Goal: Communication & Community: Answer question/provide support

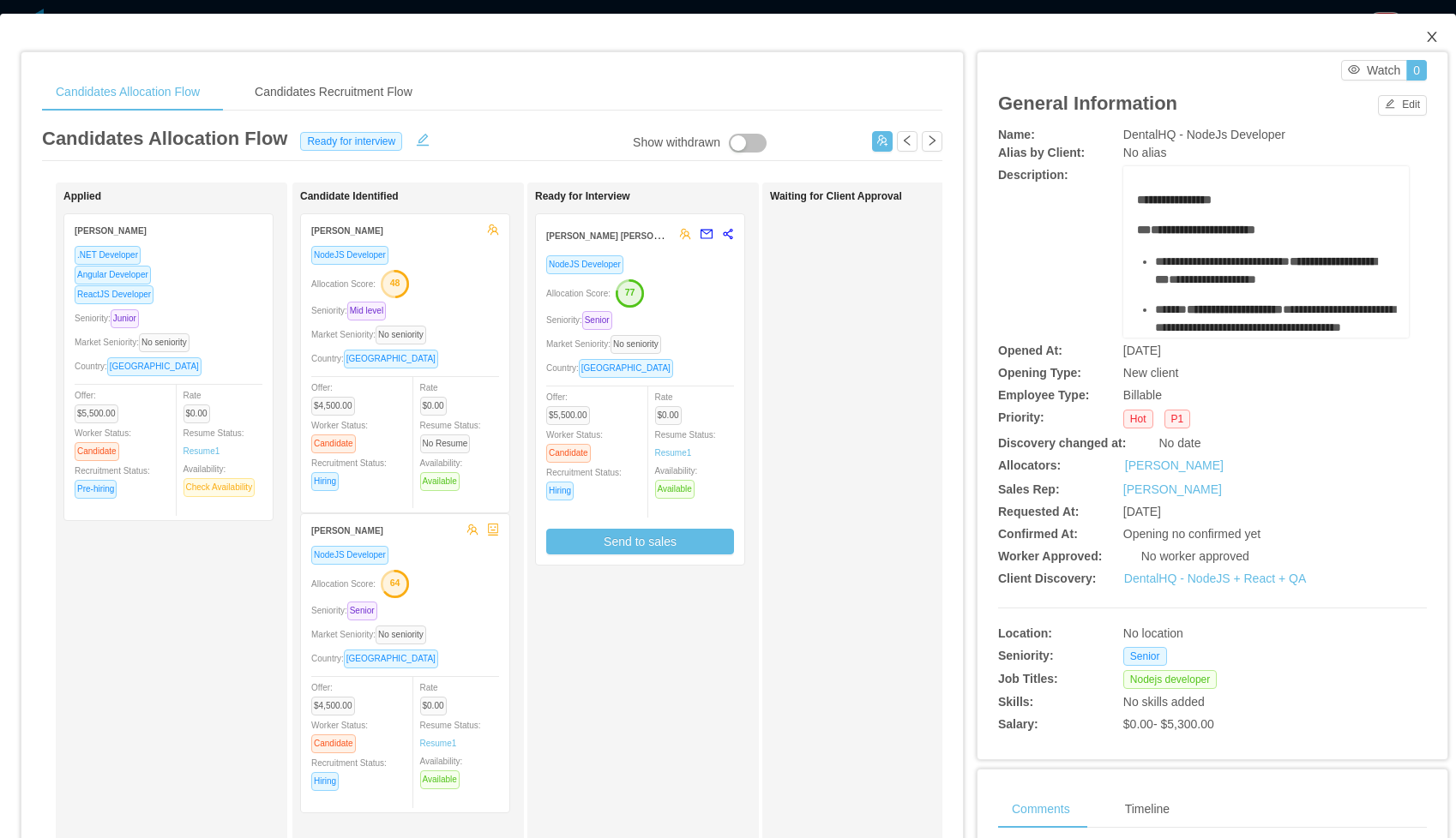
click at [1429, 43] on icon "icon: close" at bounding box center [1432, 37] width 14 height 14
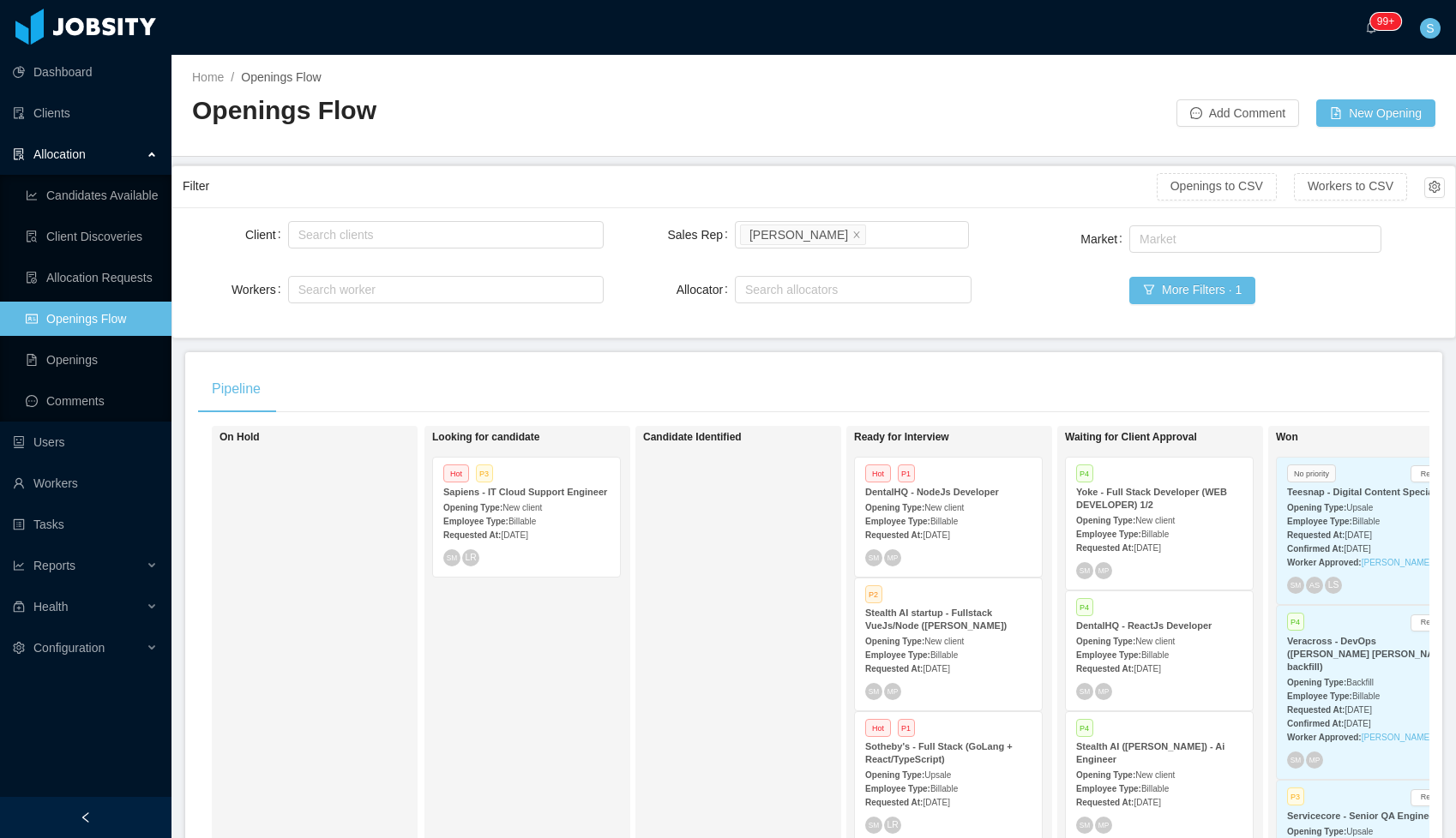
click at [941, 530] on span "[DATE]" at bounding box center [935, 535] width 26 height 9
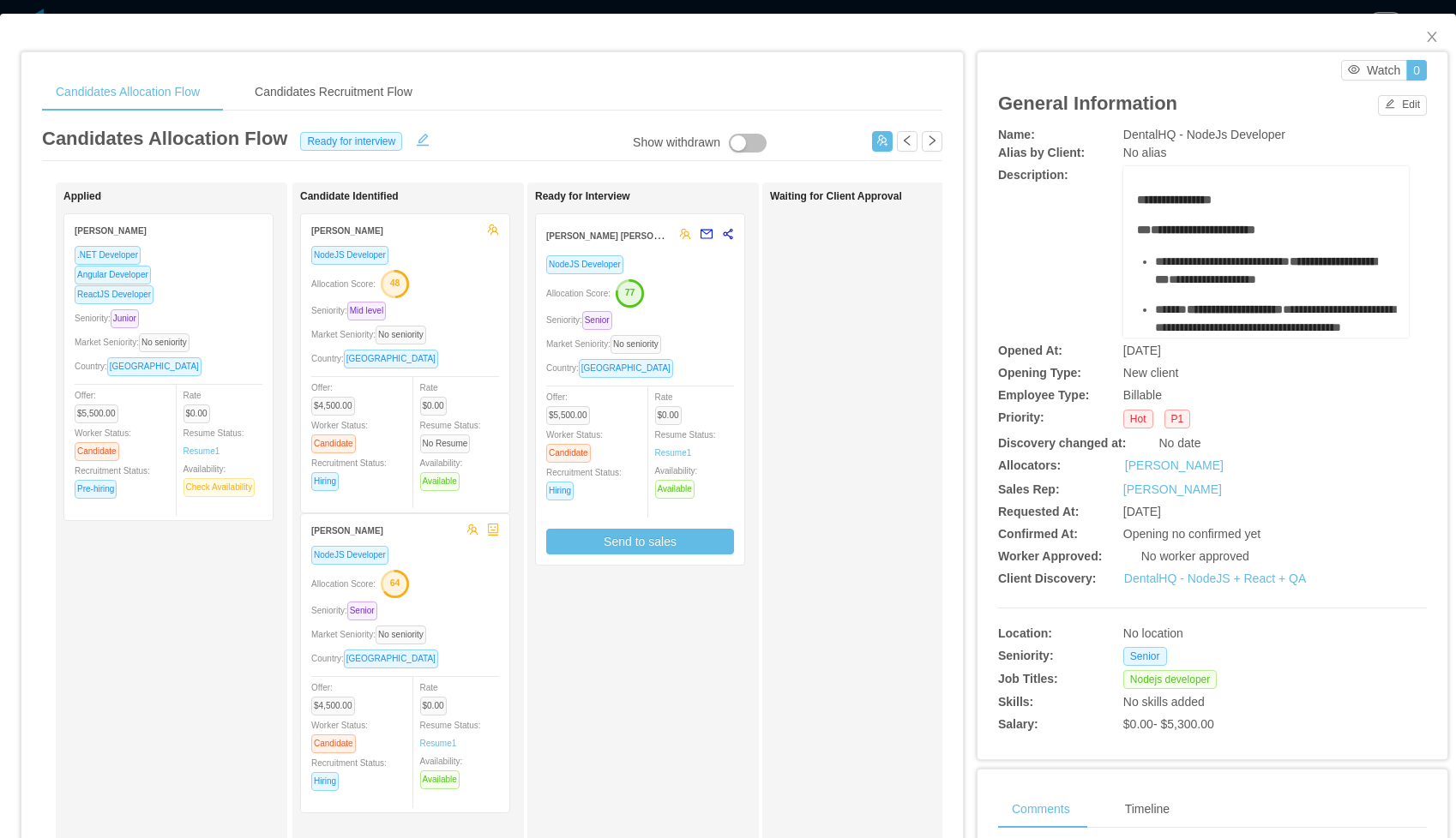
click at [719, 274] on div "NodeJS Developer Allocation Score: 77 Seniority: Senior Market Seniority: No se…" at bounding box center [639, 404] width 187 height 300
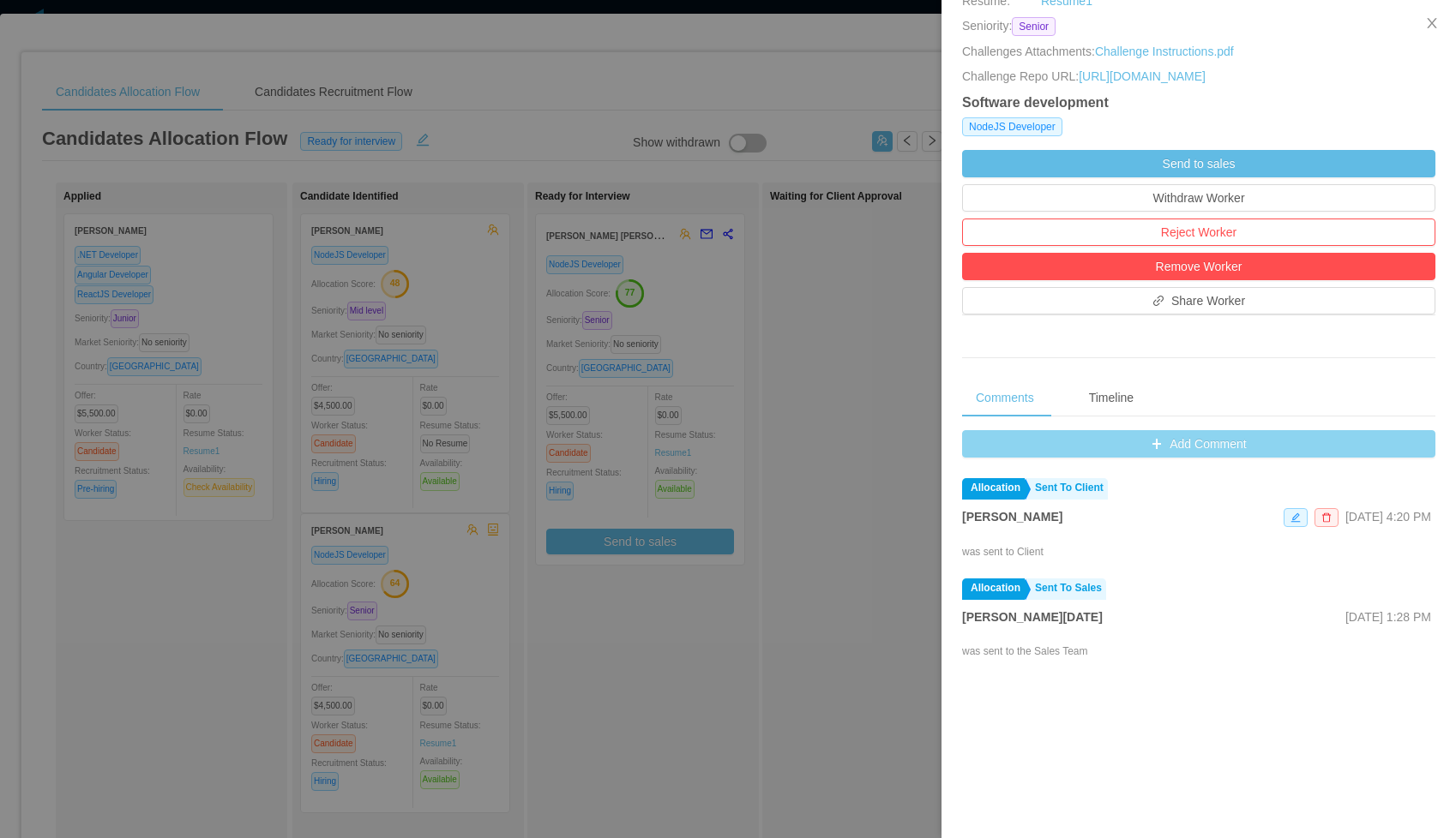
scroll to position [423, 0]
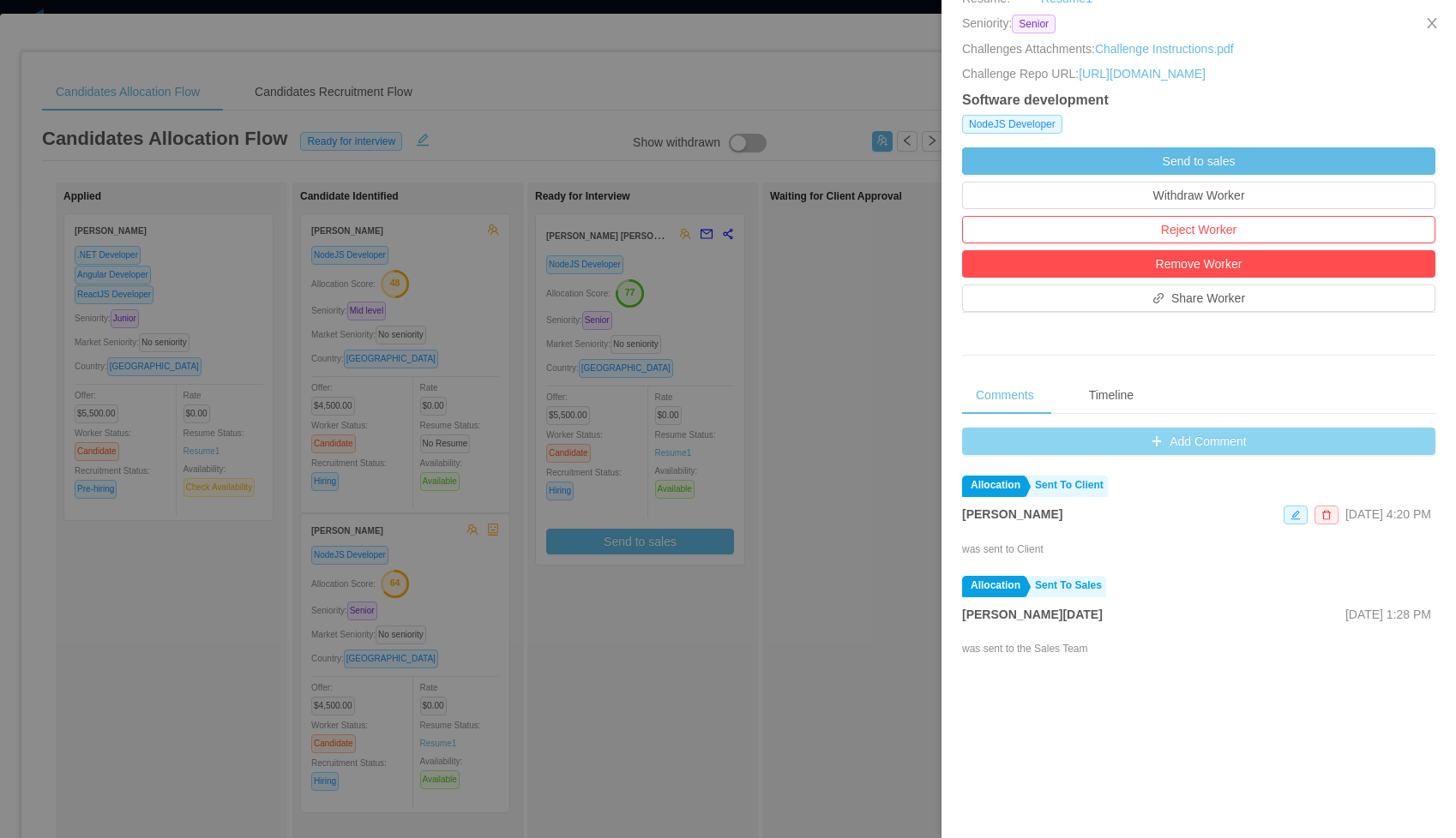
click at [1188, 455] on button "Add Comment" at bounding box center [1198, 441] width 473 height 27
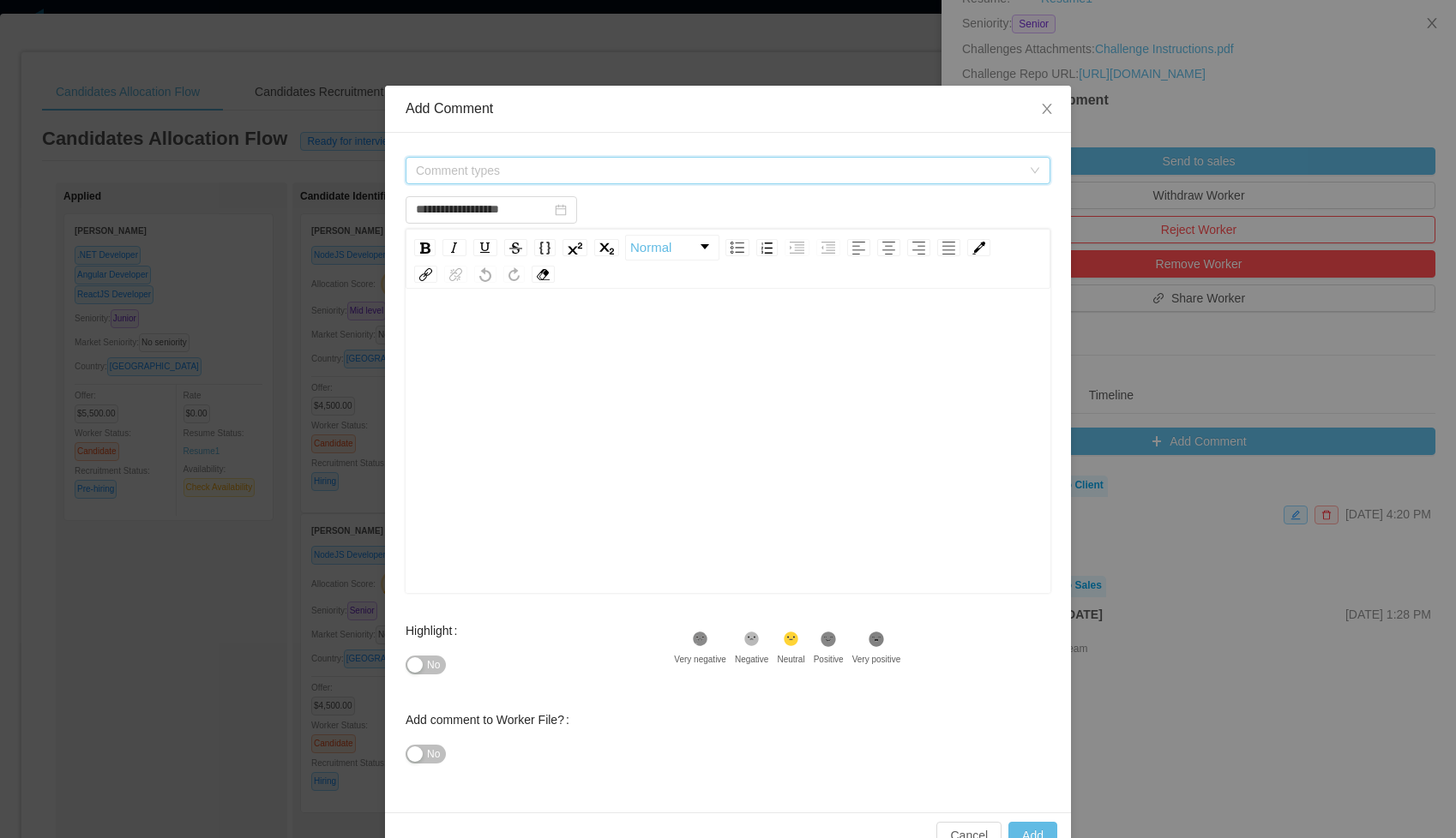
click at [456, 165] on span "Comment types" at bounding box center [718, 170] width 606 height 17
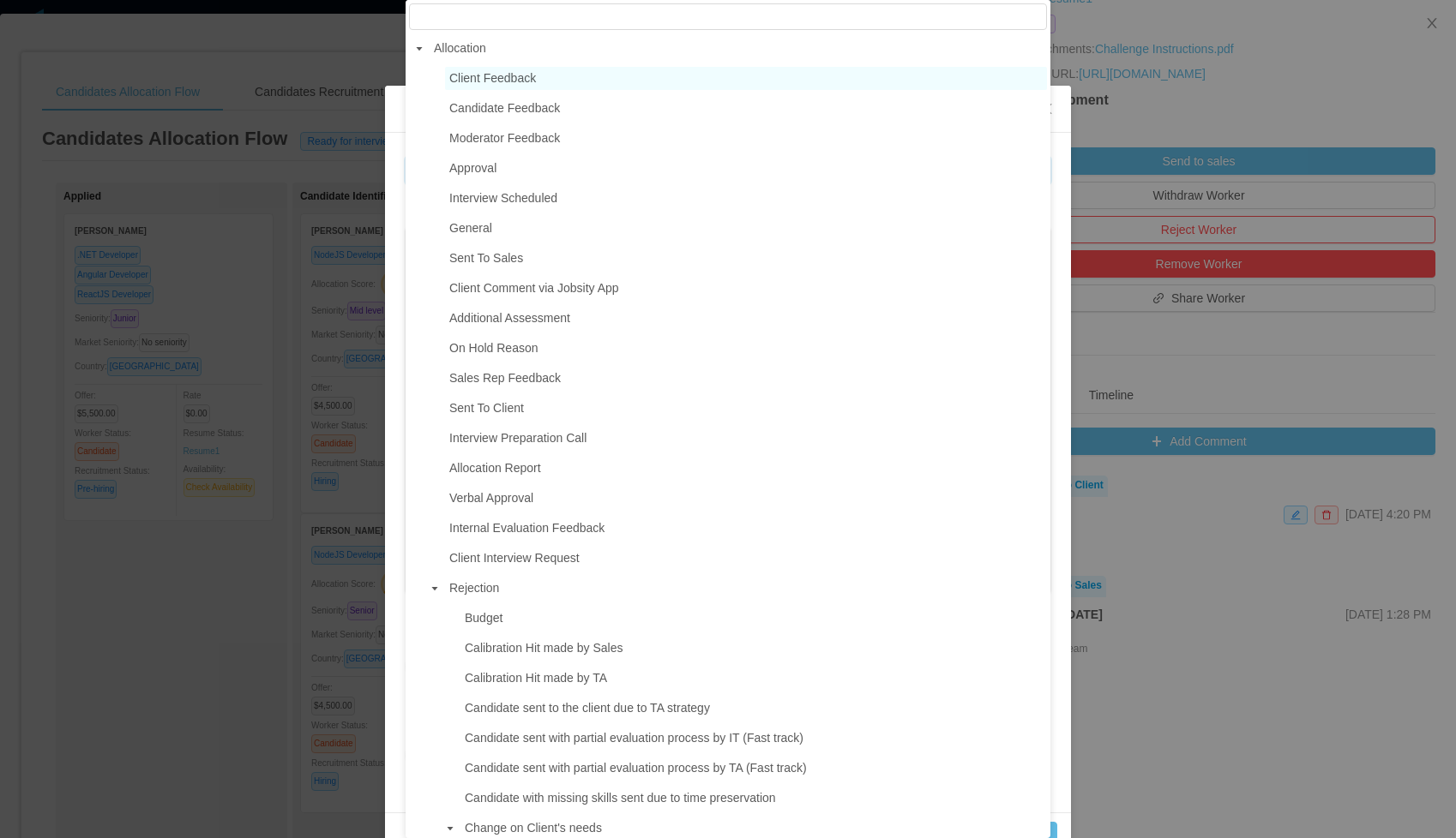
click at [464, 72] on span "Client Feedback" at bounding box center [493, 78] width 87 height 14
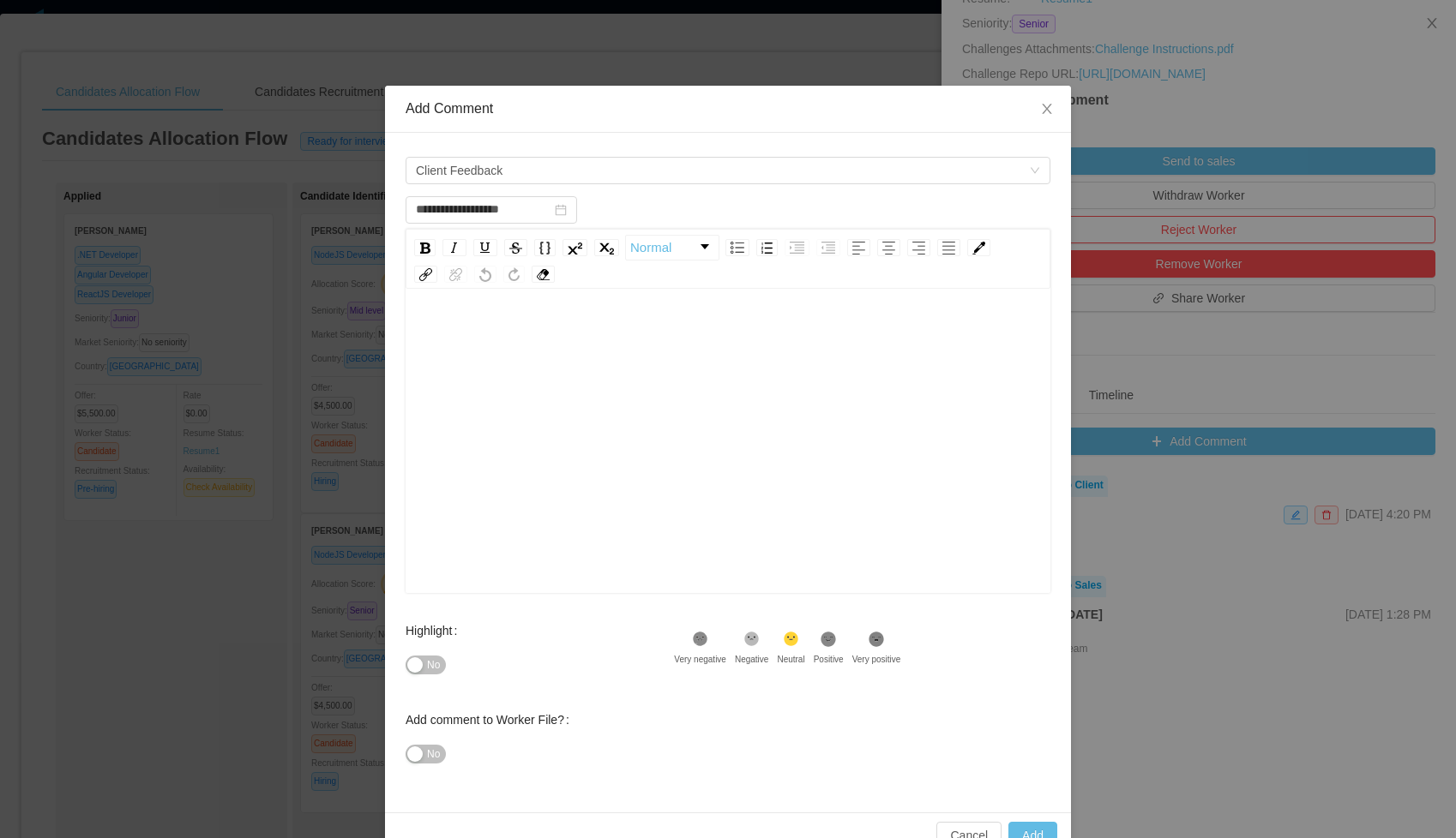
click at [469, 308] on div "rdw-wrapper" at bounding box center [728, 443] width 645 height 300
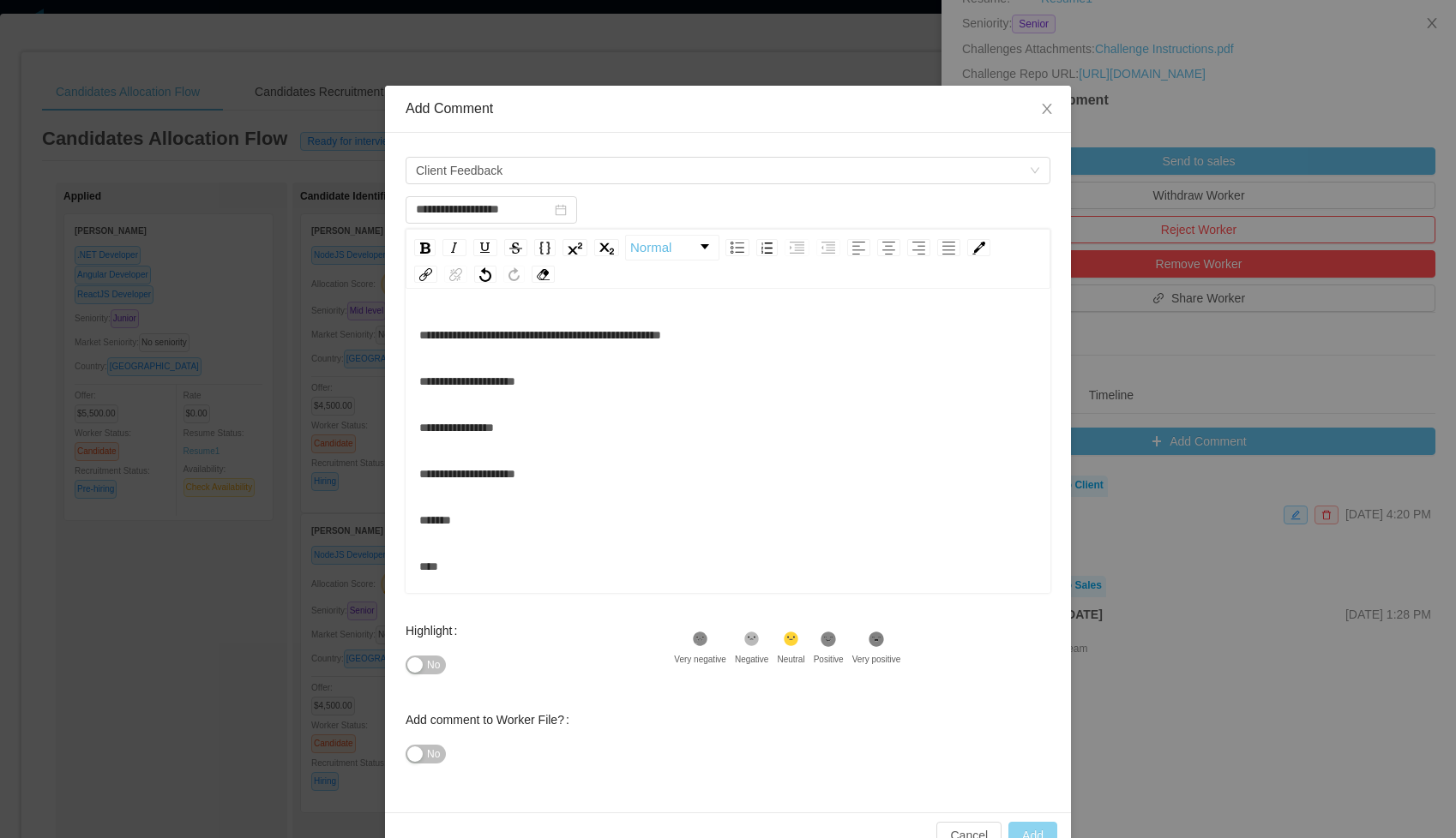
click at [1027, 825] on button "Add" at bounding box center [1032, 835] width 49 height 27
type input "**********"
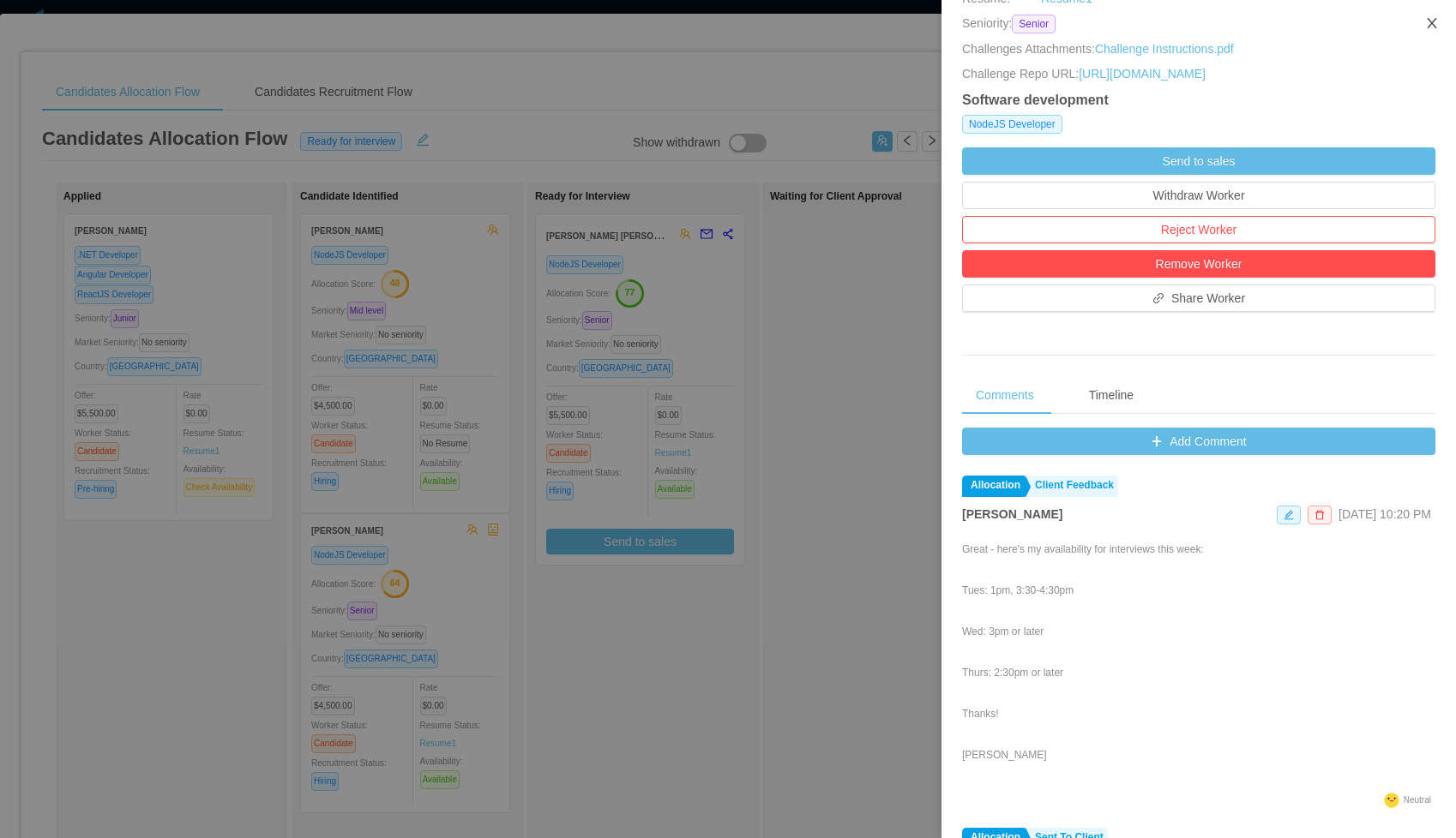
click at [1433, 26] on icon "icon: close" at bounding box center [1432, 23] width 9 height 10
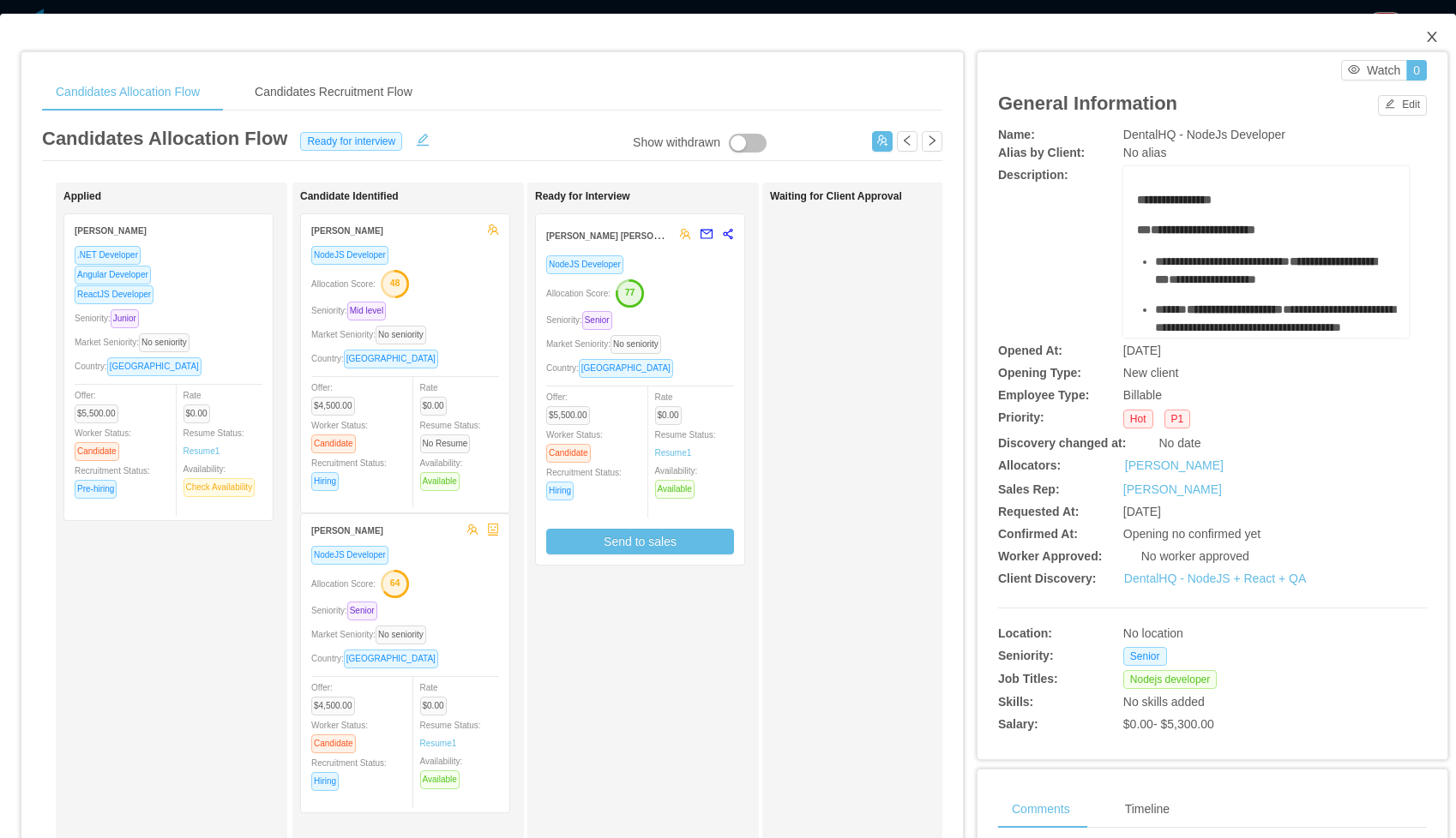
click at [1431, 31] on icon "icon: close" at bounding box center [1432, 37] width 14 height 14
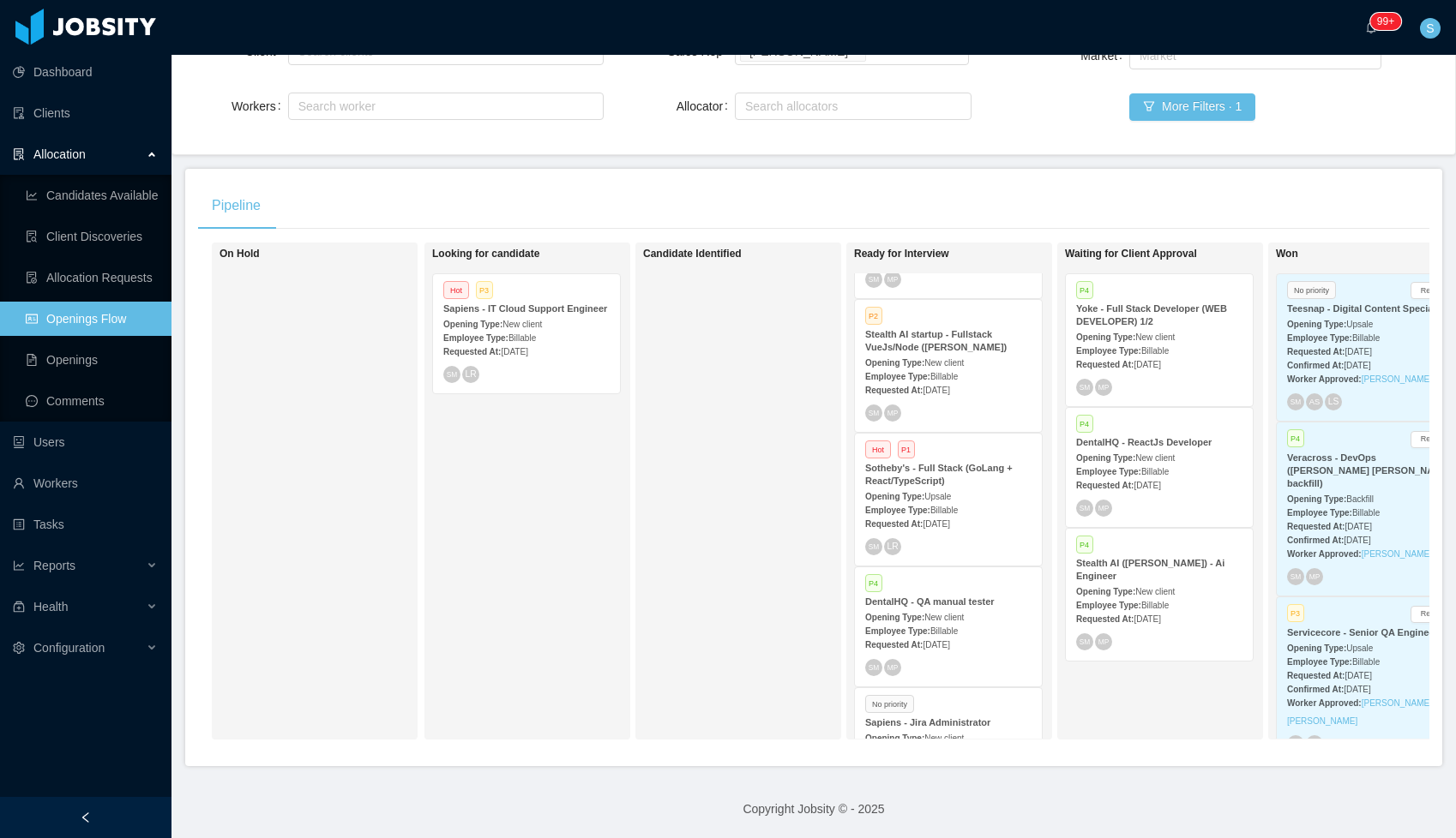
scroll to position [182, 0]
